Goal: Communication & Community: Connect with others

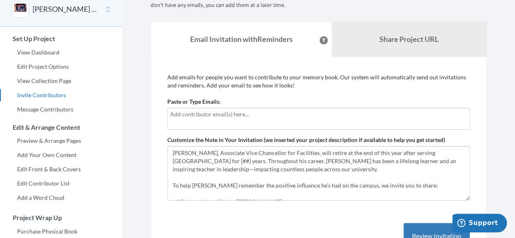
scroll to position [81, 0]
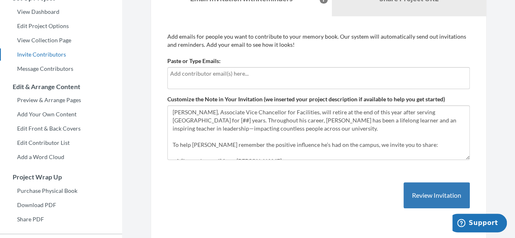
click at [218, 70] on input "text" at bounding box center [318, 73] width 297 height 9
type input "[PERSON_NAME][EMAIL_ADDRESS][DOMAIN_NAME]"
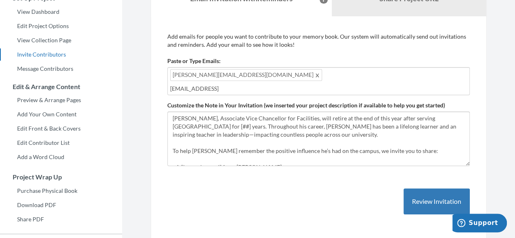
type input "[EMAIL_ADDRESS][DOMAIN_NAME]"
type input "april"
type input "l"
click at [375, 84] on input "text" at bounding box center [318, 88] width 297 height 9
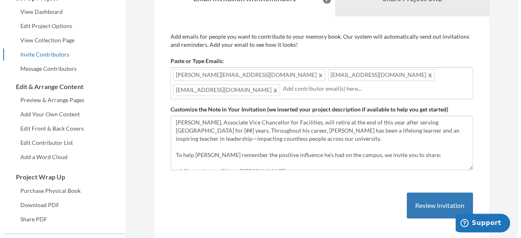
scroll to position [41, 0]
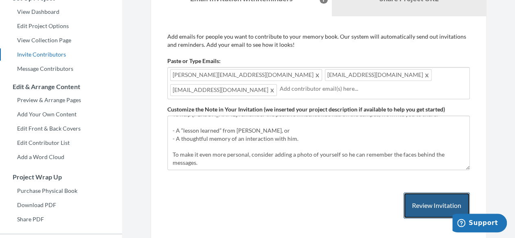
click at [430, 206] on button "Review Invitation" at bounding box center [437, 206] width 66 height 26
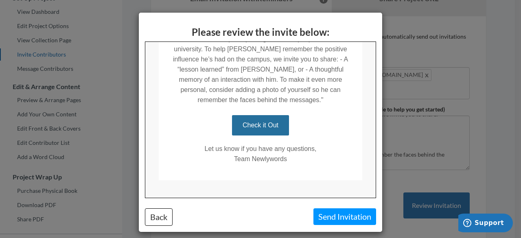
scroll to position [13, 0]
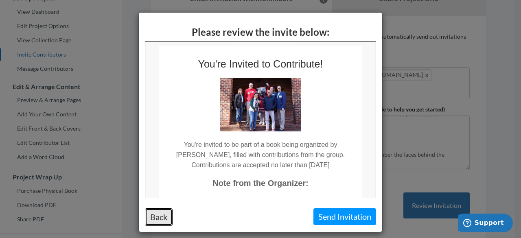
click at [163, 215] on button "Back" at bounding box center [159, 218] width 28 height 18
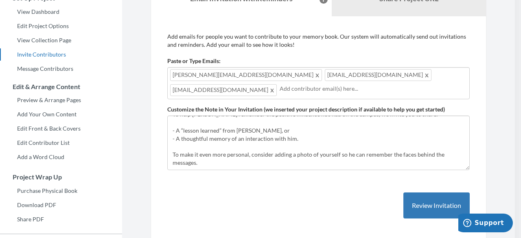
scroll to position [0, 0]
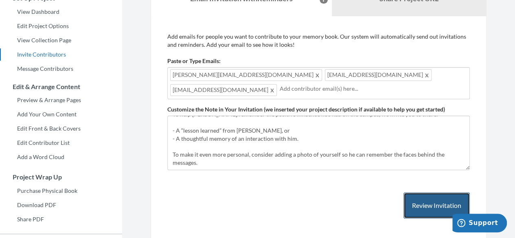
click at [436, 198] on button "Review Invitation" at bounding box center [437, 206] width 66 height 26
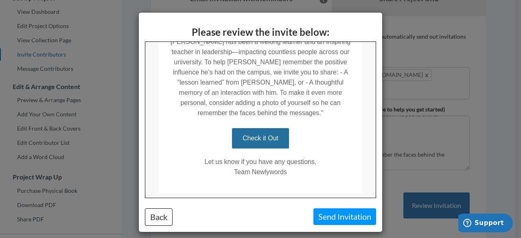
scroll to position [217, 0]
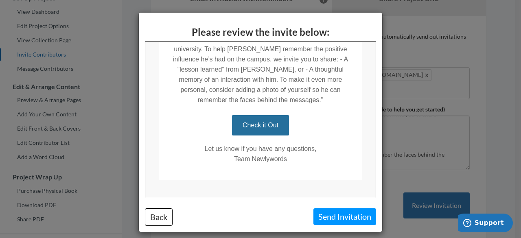
click at [269, 118] on link "Check it Out" at bounding box center [260, 125] width 57 height 20
click at [162, 212] on button "Back" at bounding box center [159, 218] width 28 height 18
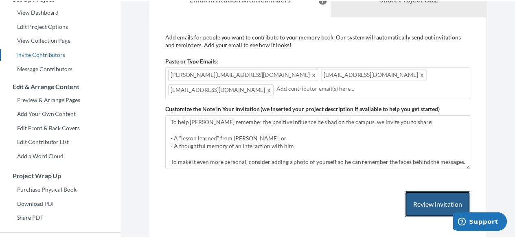
scroll to position [0, 0]
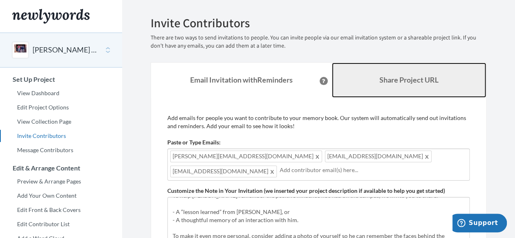
click at [383, 89] on link "Share Project URL" at bounding box center [409, 80] width 155 height 35
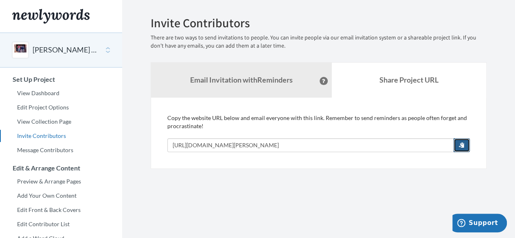
click at [465, 145] on button "button" at bounding box center [462, 145] width 16 height 14
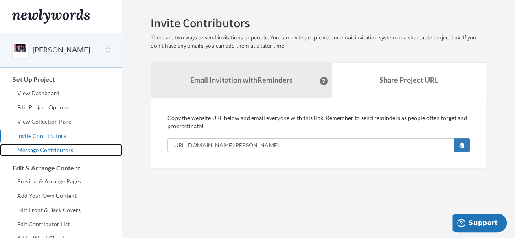
click at [39, 151] on link "Message Contributors" at bounding box center [61, 150] width 122 height 12
